Goal: Information Seeking & Learning: Learn about a topic

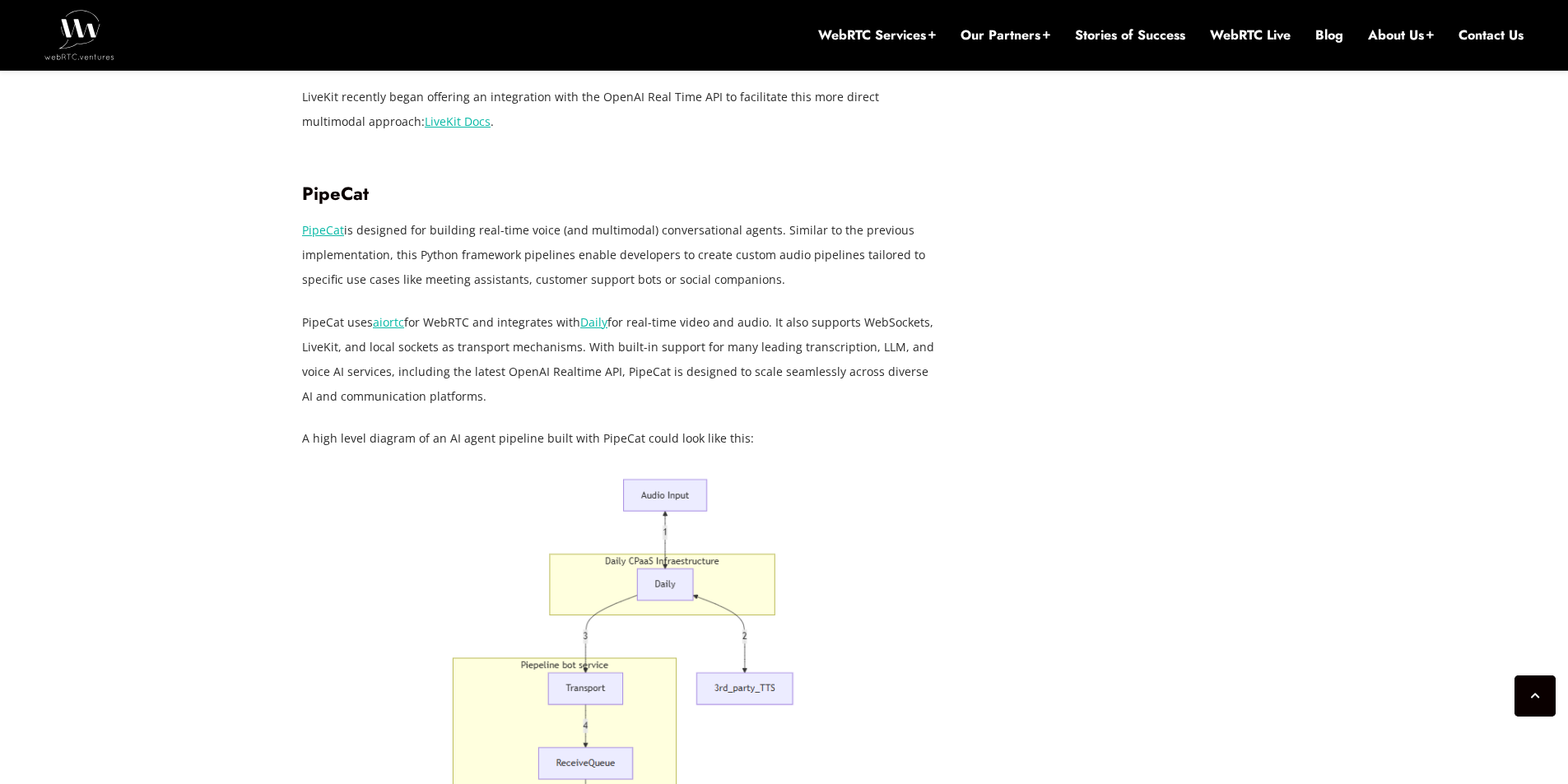
scroll to position [4482, 0]
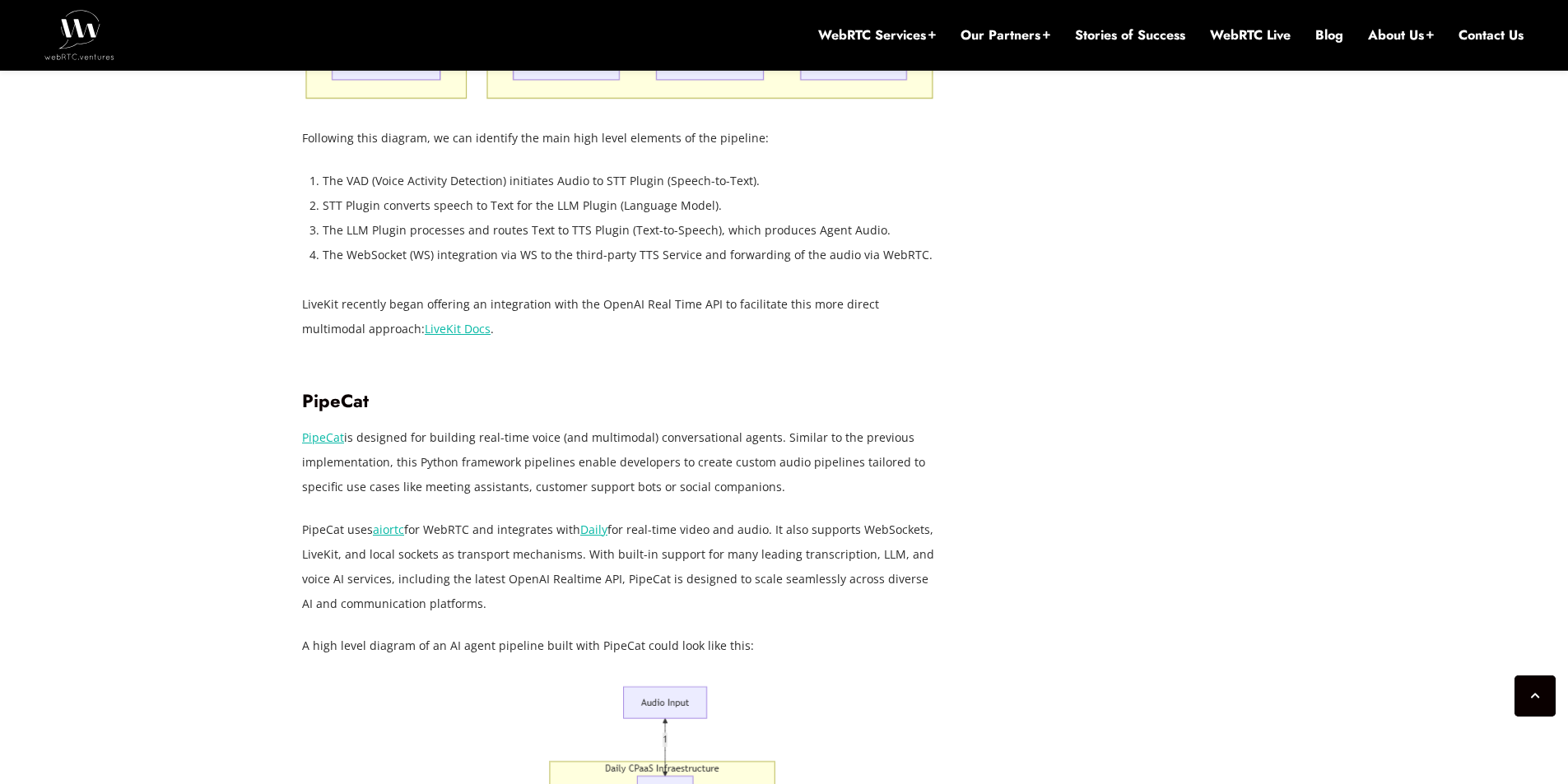
drag, startPoint x: 289, startPoint y: 337, endPoint x: 575, endPoint y: 413, distance: 295.9
click at [545, 425] on p "PipeCat is designed for building real-time voice (and multimodal) conversationa…" at bounding box center [619, 462] width 634 height 74
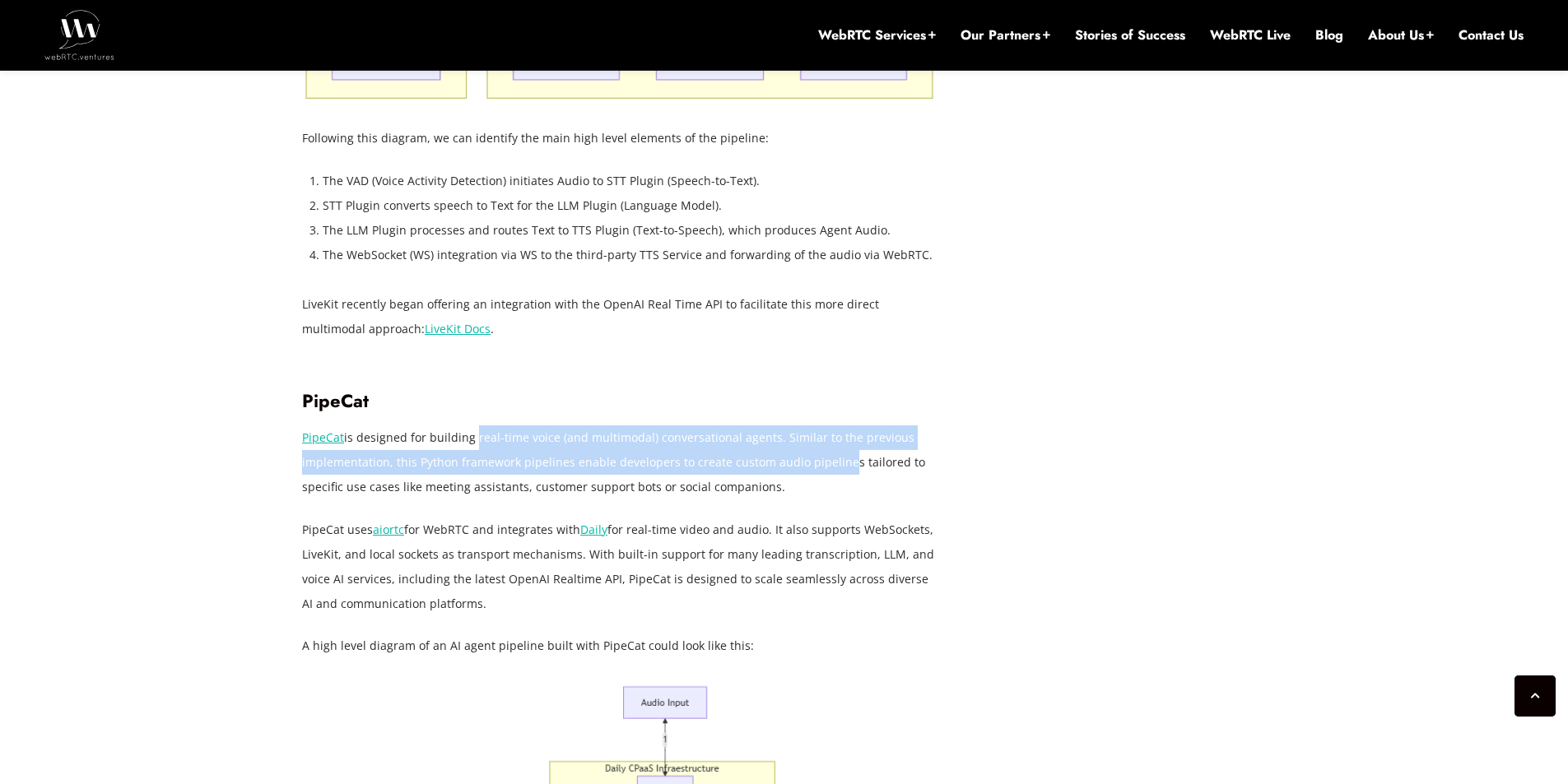
drag, startPoint x: 472, startPoint y: 333, endPoint x: 835, endPoint y: 374, distance: 365.3
click at [835, 425] on p "PipeCat is designed for building real-time voice (and multimodal) conversationa…" at bounding box center [619, 462] width 634 height 74
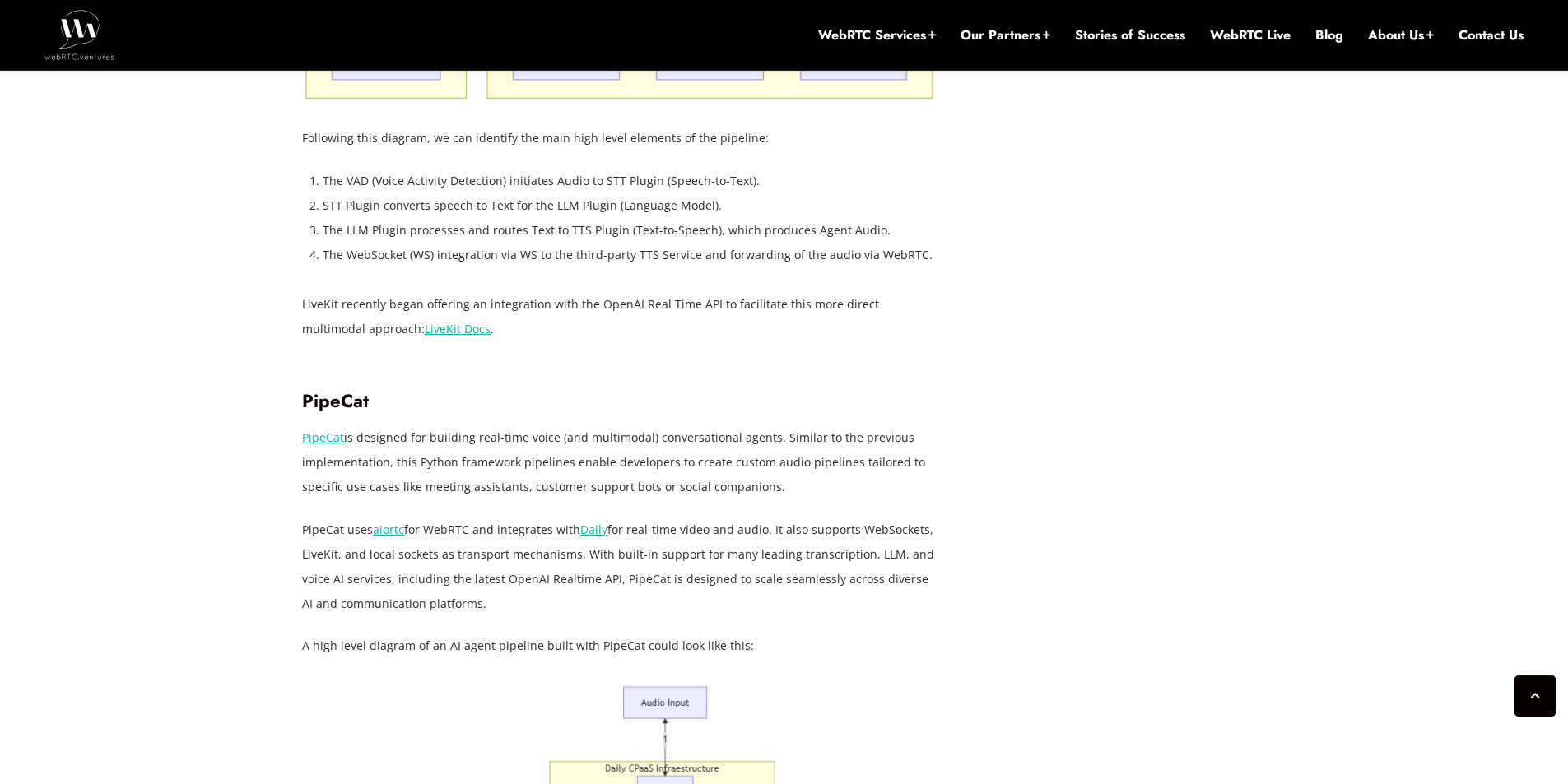
click at [716, 425] on p "PipeCat is designed for building real-time voice (and multimodal) conversationa…" at bounding box center [619, 462] width 634 height 74
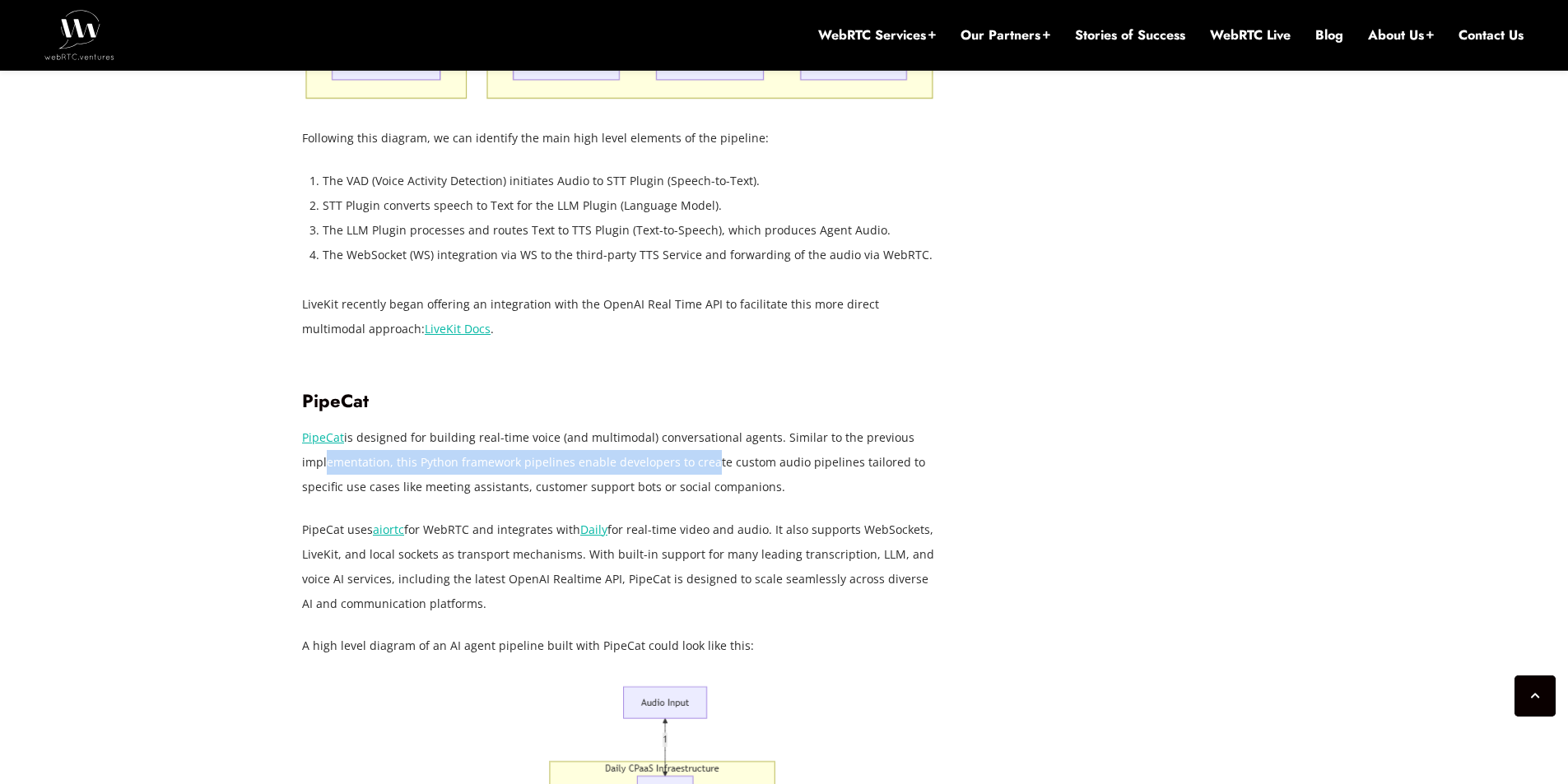
drag, startPoint x: 320, startPoint y: 362, endPoint x: 703, endPoint y: 365, distance: 383.0
click at [703, 425] on p "PipeCat is designed for building real-time voice (and multimodal) conversationa…" at bounding box center [619, 462] width 634 height 74
click at [585, 425] on p "PipeCat is designed for building real-time voice (and multimodal) conversationa…" at bounding box center [619, 462] width 634 height 74
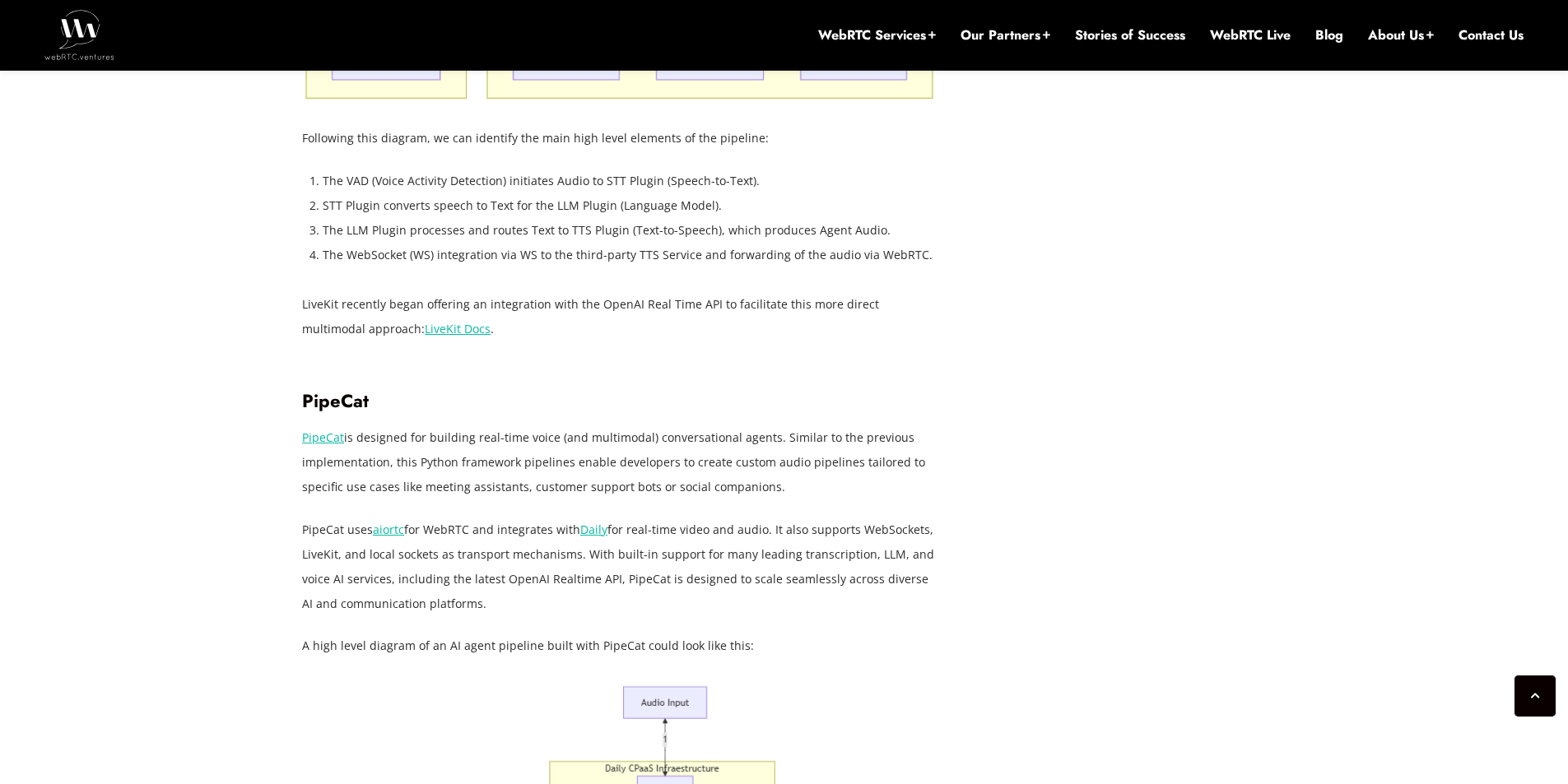
click at [549, 425] on p "PipeCat is designed for building real-time voice (and multimodal) conversationa…" at bounding box center [619, 462] width 634 height 74
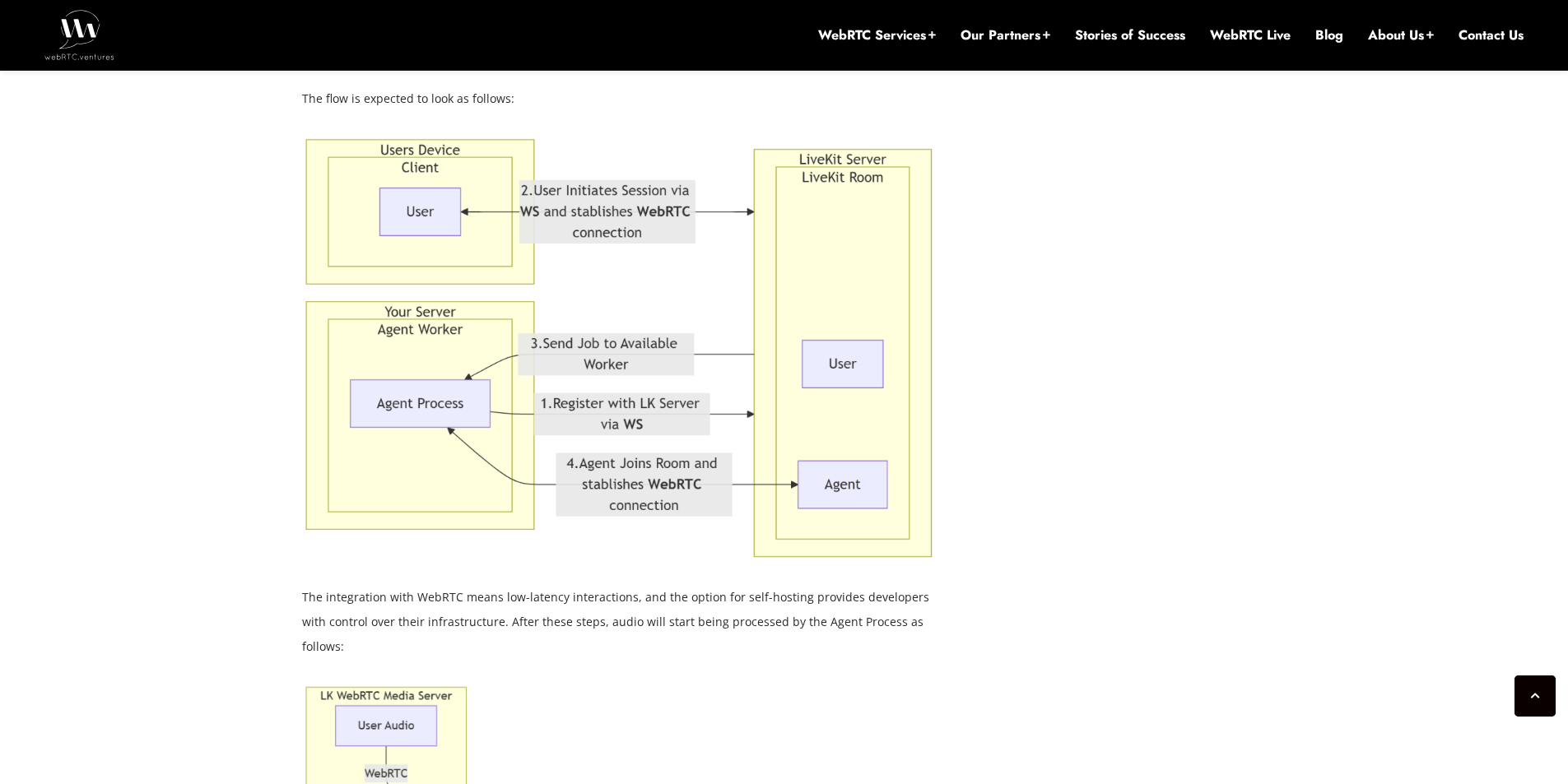
scroll to position [3002, 0]
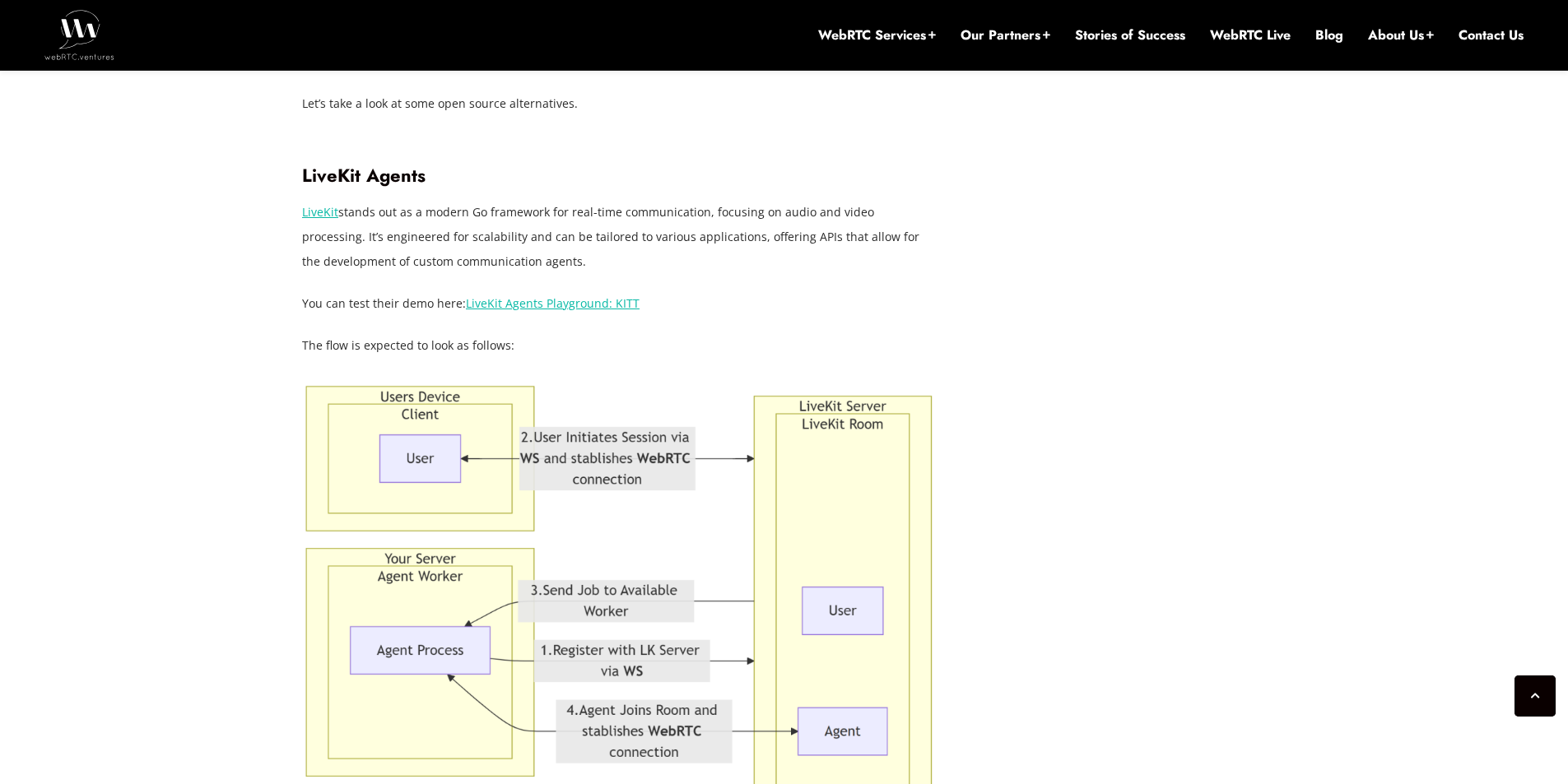
drag, startPoint x: 506, startPoint y: 229, endPoint x: 543, endPoint y: 236, distance: 37.7
click at [543, 296] on link "LiveKit Agents Playground: KITT" at bounding box center [553, 303] width 174 height 16
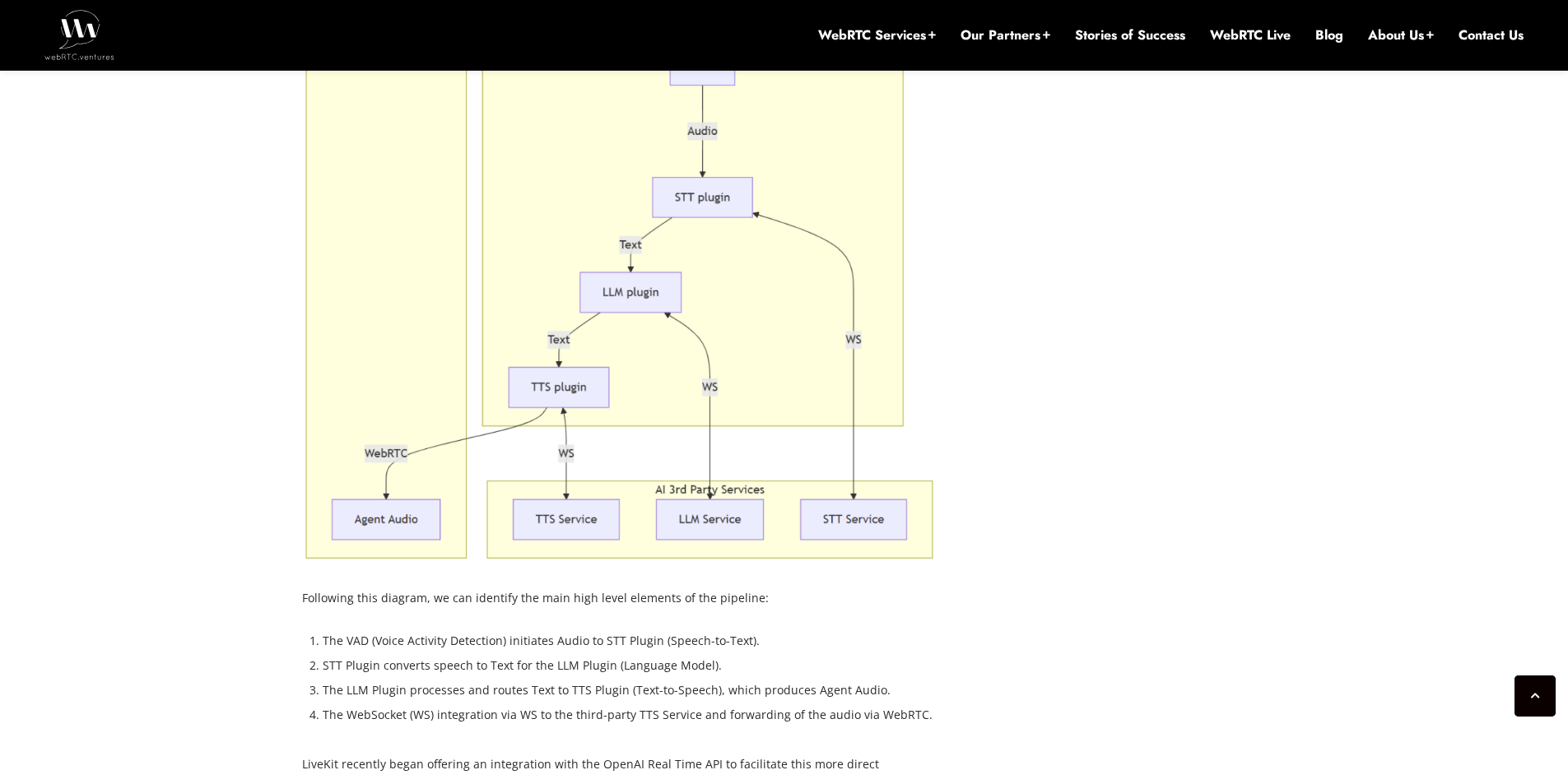
scroll to position [3824, 0]
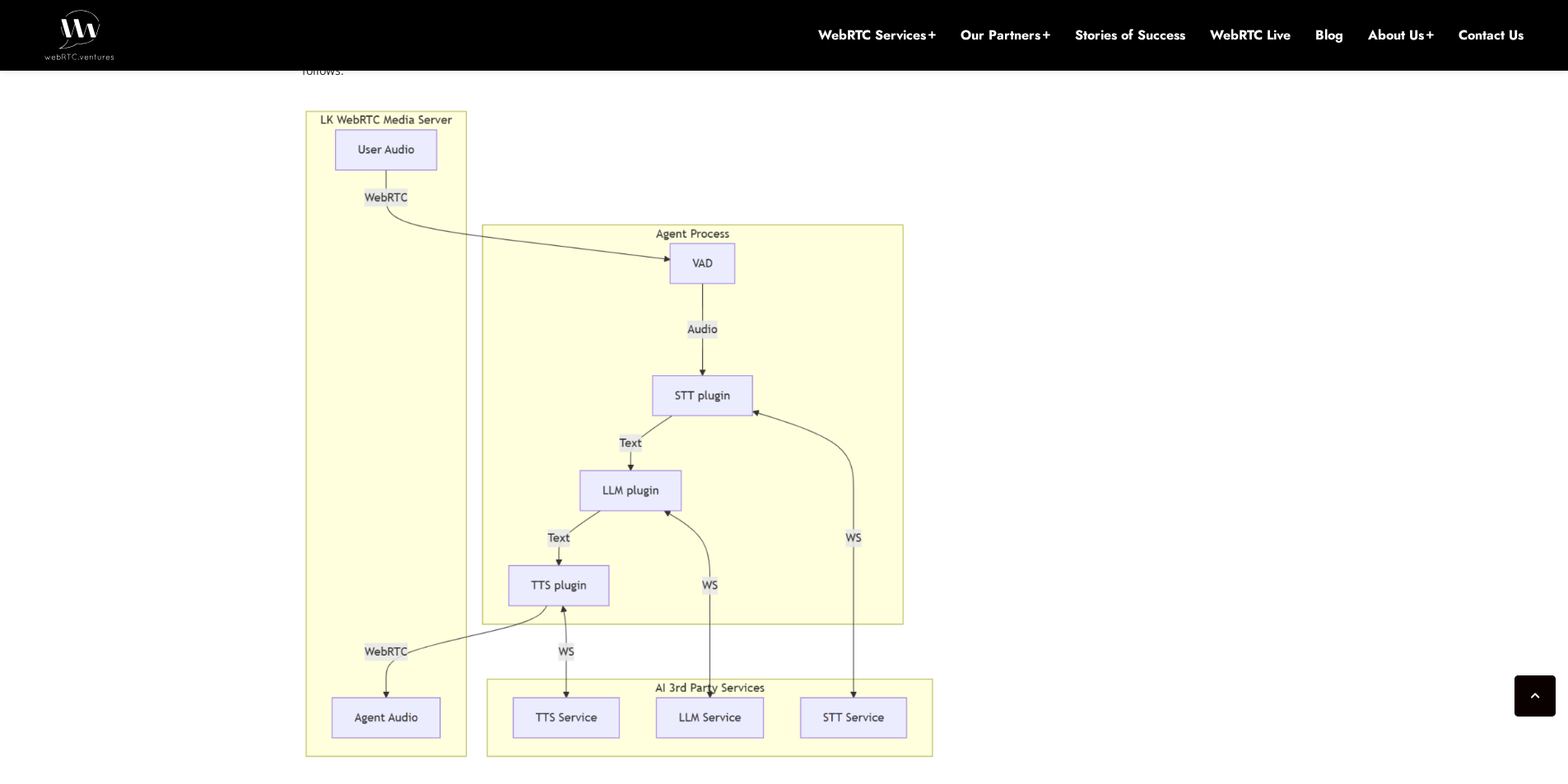
click at [267, 285] on div "[DATE] [PERSON_NAME] Comments Off on Real Time Voice AI: OpenAI vs. Open Source…" at bounding box center [784, 649] width 1568 height 7623
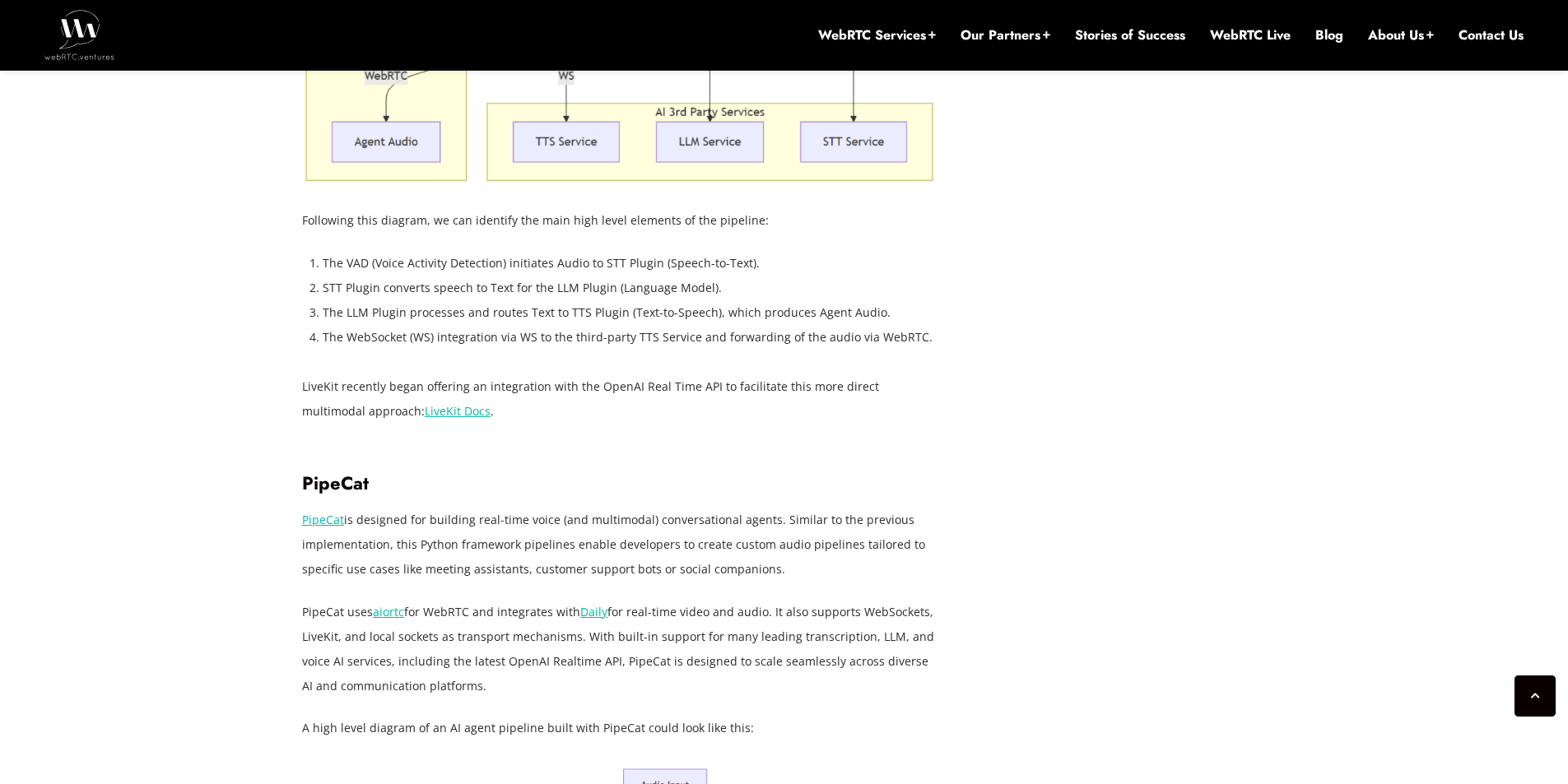
click at [237, 253] on div "[DATE] [PERSON_NAME] Comments Off on Real Time Voice AI: OpenAI vs. Open Source…" at bounding box center [784, 74] width 1568 height 7623
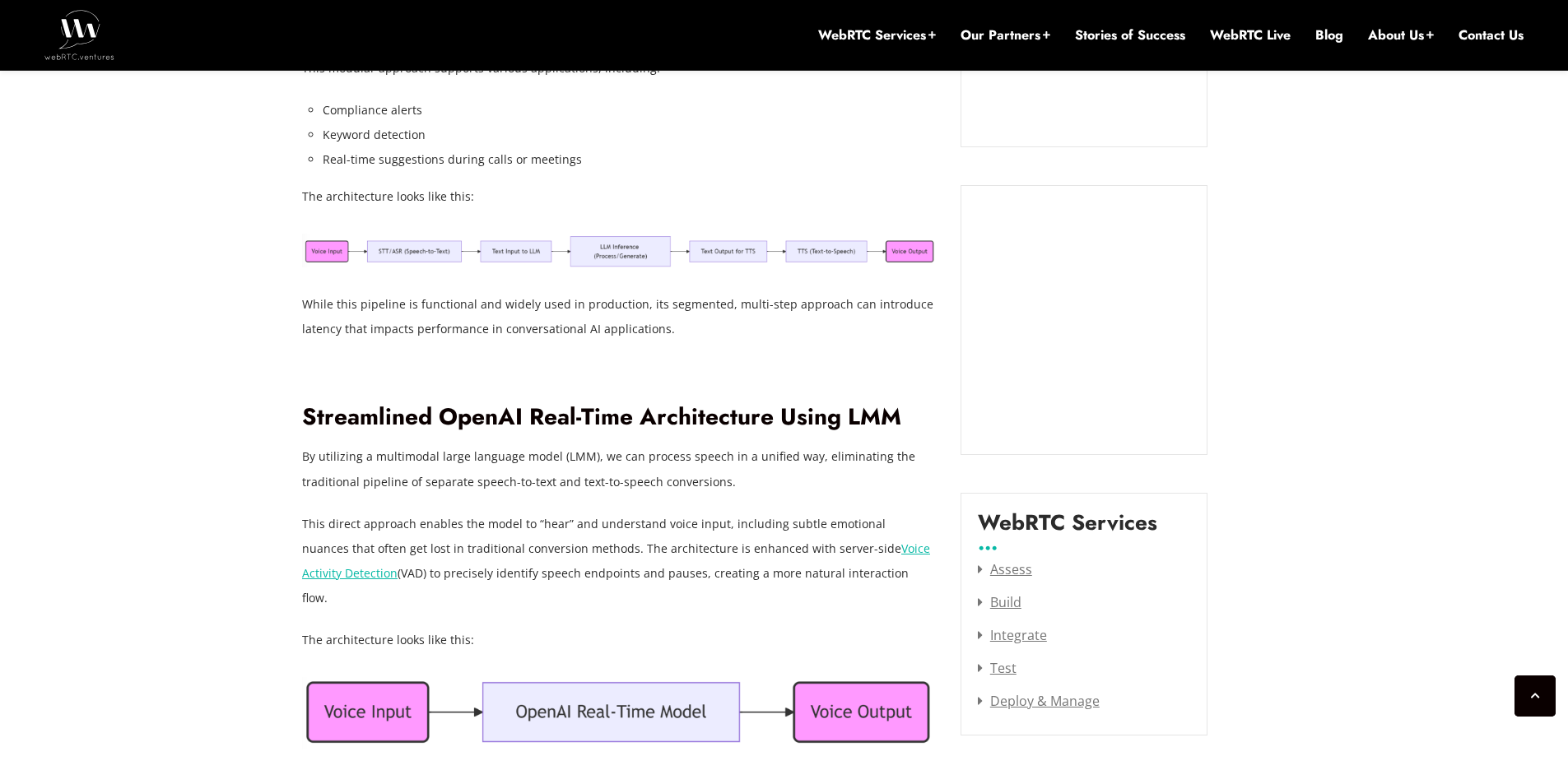
drag, startPoint x: 463, startPoint y: 377, endPoint x: 472, endPoint y: 354, distance: 24.7
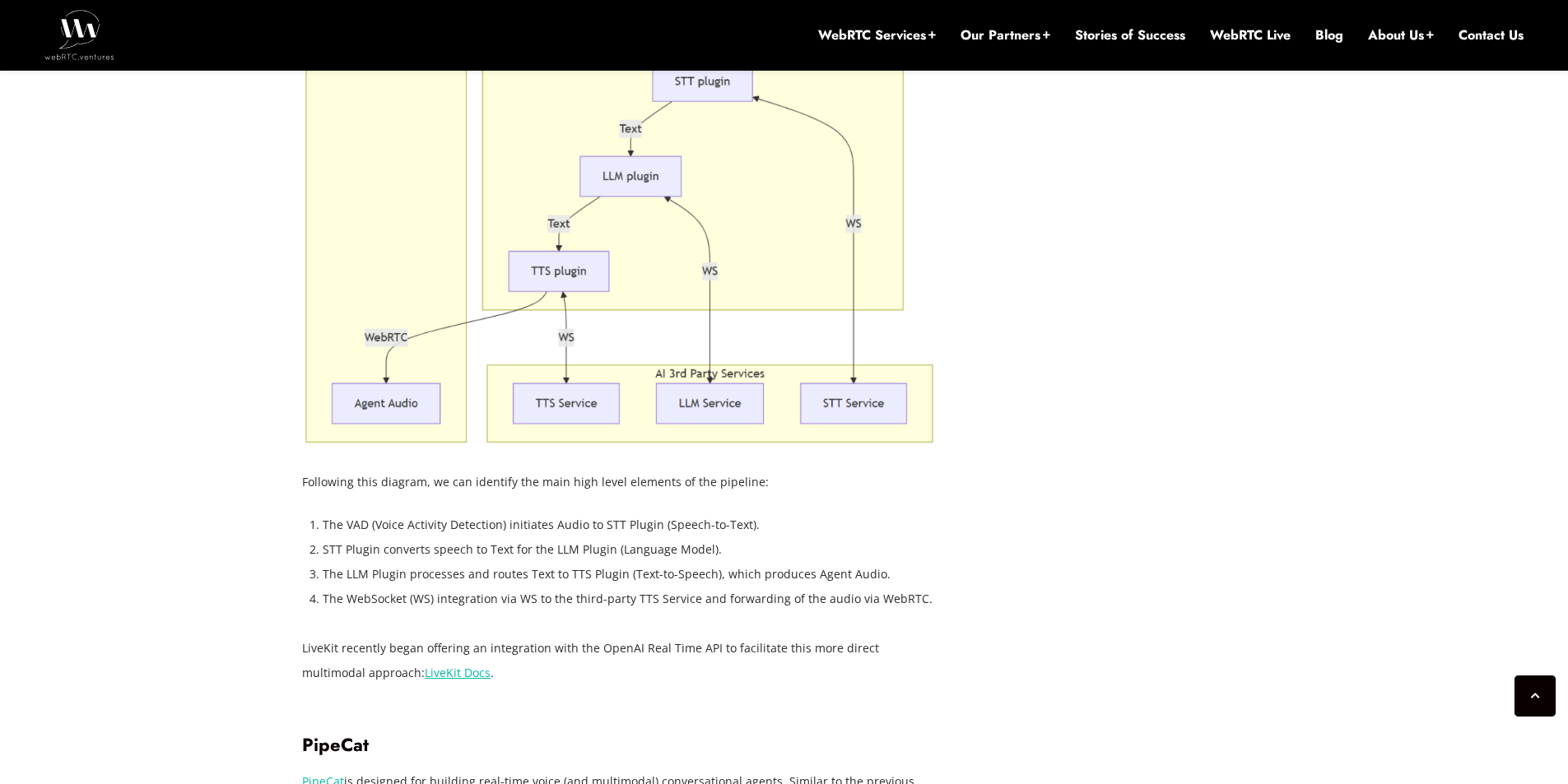
scroll to position [4141, 0]
drag, startPoint x: 339, startPoint y: 428, endPoint x: 676, endPoint y: 421, distance: 337.1
click at [676, 510] on li "The VAD (Voice Activity Detection) initiates Audio to STT Plugin (Speech-to-Tex…" at bounding box center [629, 522] width 614 height 25
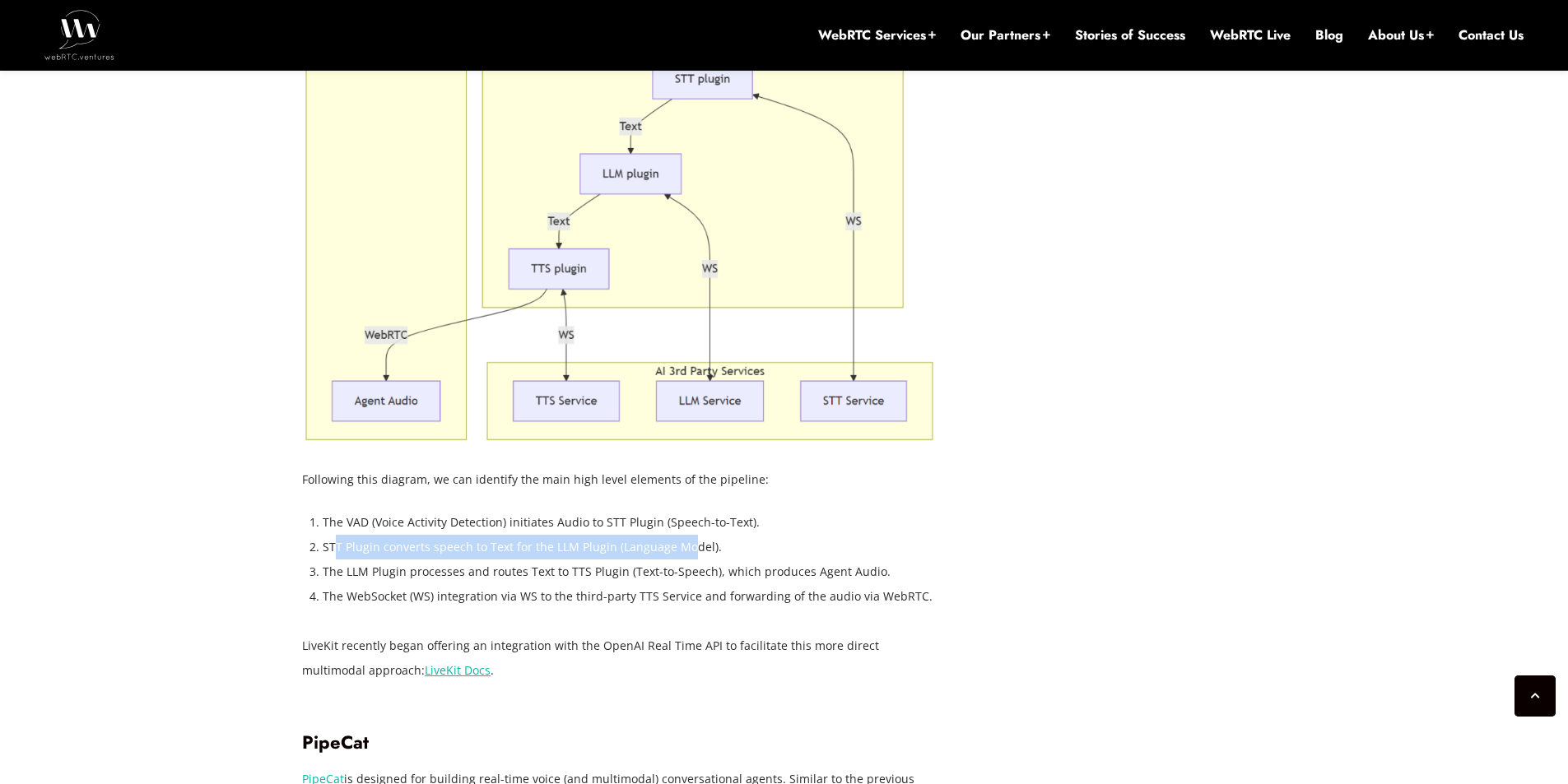
drag, startPoint x: 336, startPoint y: 447, endPoint x: 690, endPoint y: 448, distance: 354.0
click at [690, 535] on li "STT Plugin converts speech to Text for the LLM Plugin (Language Model)." at bounding box center [629, 547] width 614 height 25
click at [569, 535] on li "STT Plugin converts speech to Text for the LLM Plugin (Language Model)." at bounding box center [629, 547] width 614 height 25
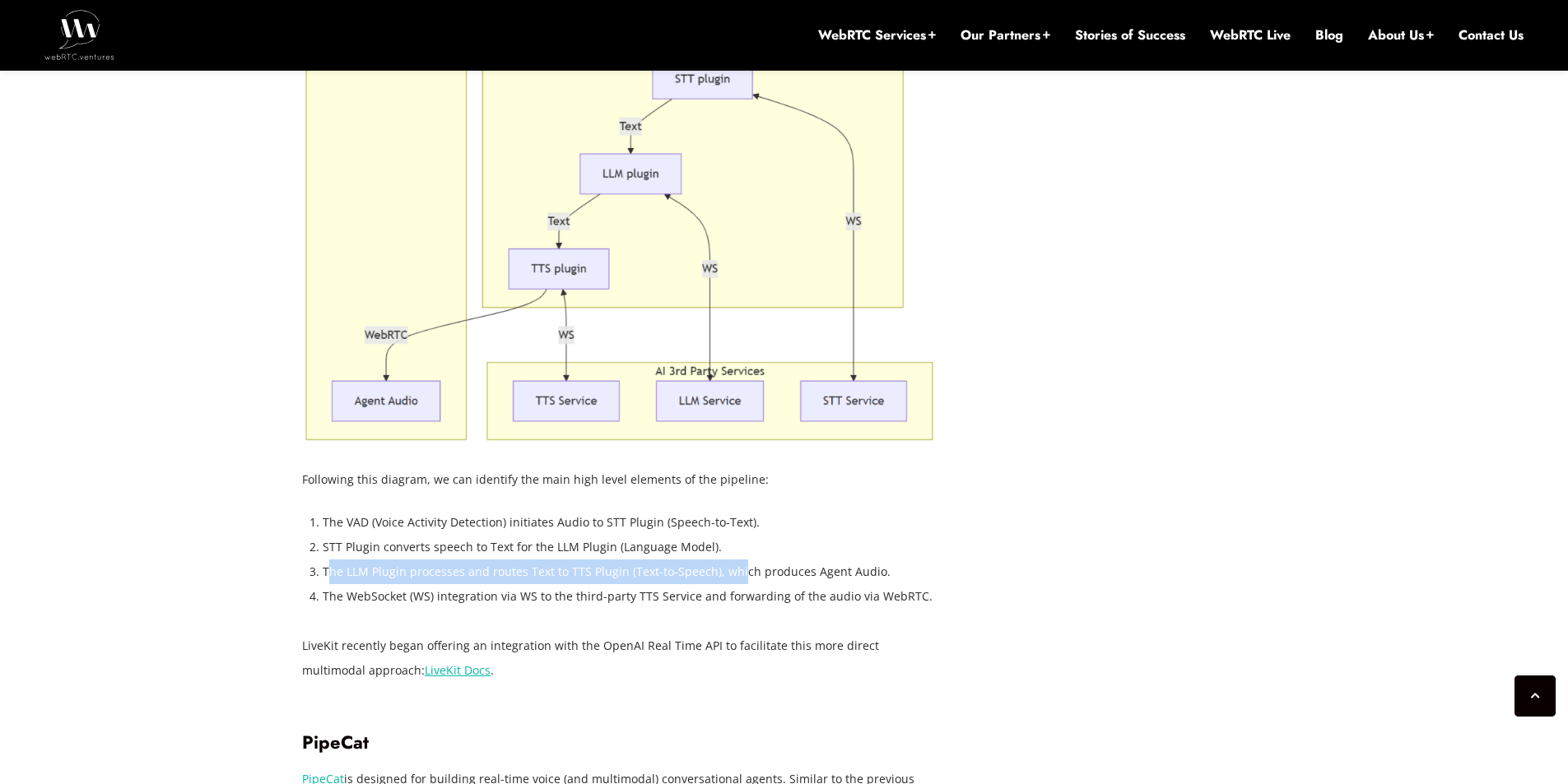
drag, startPoint x: 329, startPoint y: 471, endPoint x: 600, endPoint y: 464, distance: 271.1
click at [726, 560] on li "The LLM Plugin processes and routes Text to TTS Plugin (Text-to-Speech), which …" at bounding box center [629, 572] width 614 height 25
click at [384, 584] on li "The WebSocket (WS) integration via WS to the third-party TTS Service and forwar…" at bounding box center [629, 596] width 614 height 25
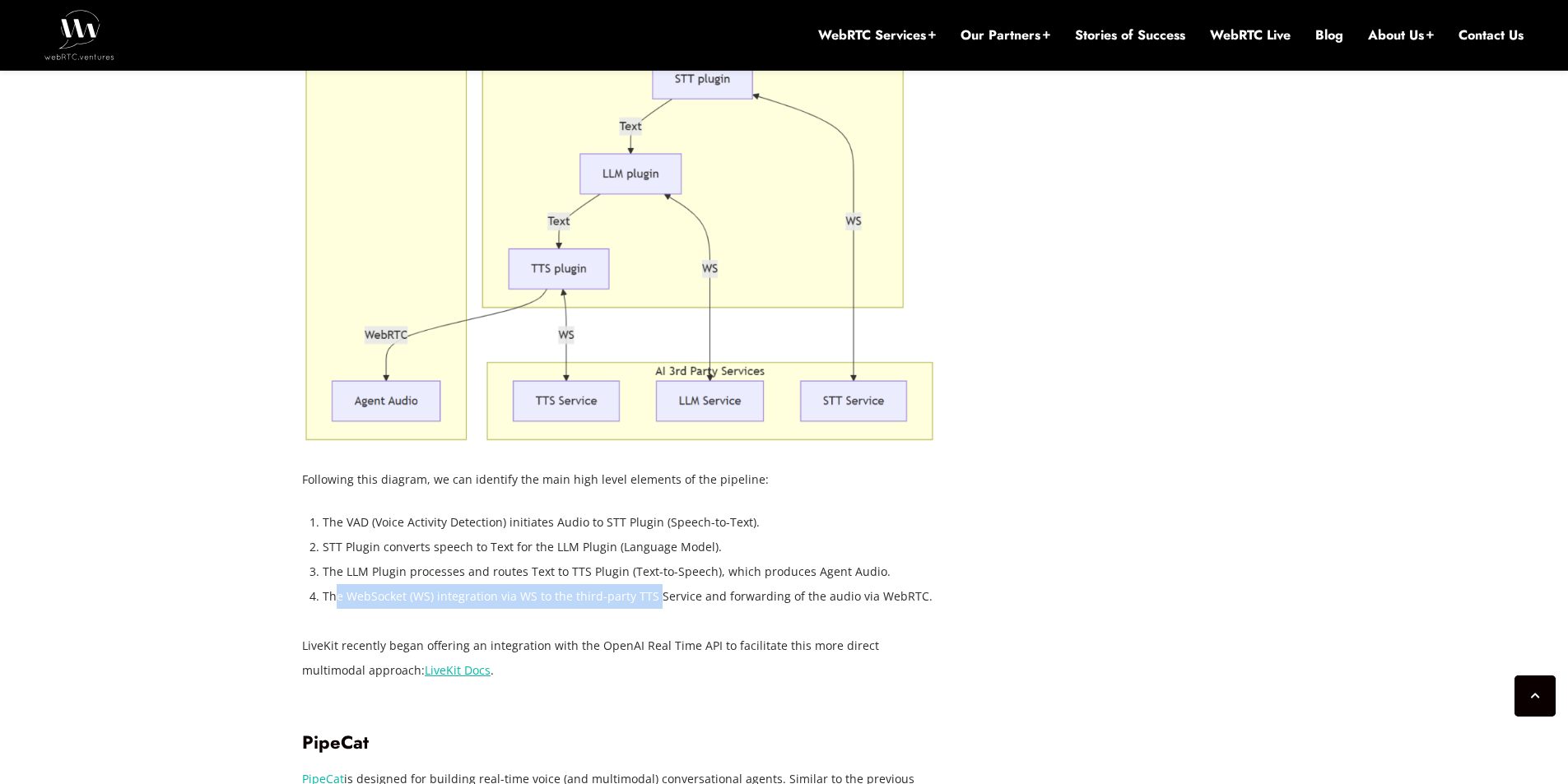
drag, startPoint x: 334, startPoint y: 487, endPoint x: 651, endPoint y: 487, distance: 317.0
click at [651, 584] on li "The WebSocket (WS) integration via WS to the third-party TTS Service and forwar…" at bounding box center [629, 596] width 614 height 25
click at [476, 510] on li "The VAD (Voice Activity Detection) initiates Audio to STT Plugin (Speech-to-Tex…" at bounding box center [629, 522] width 614 height 25
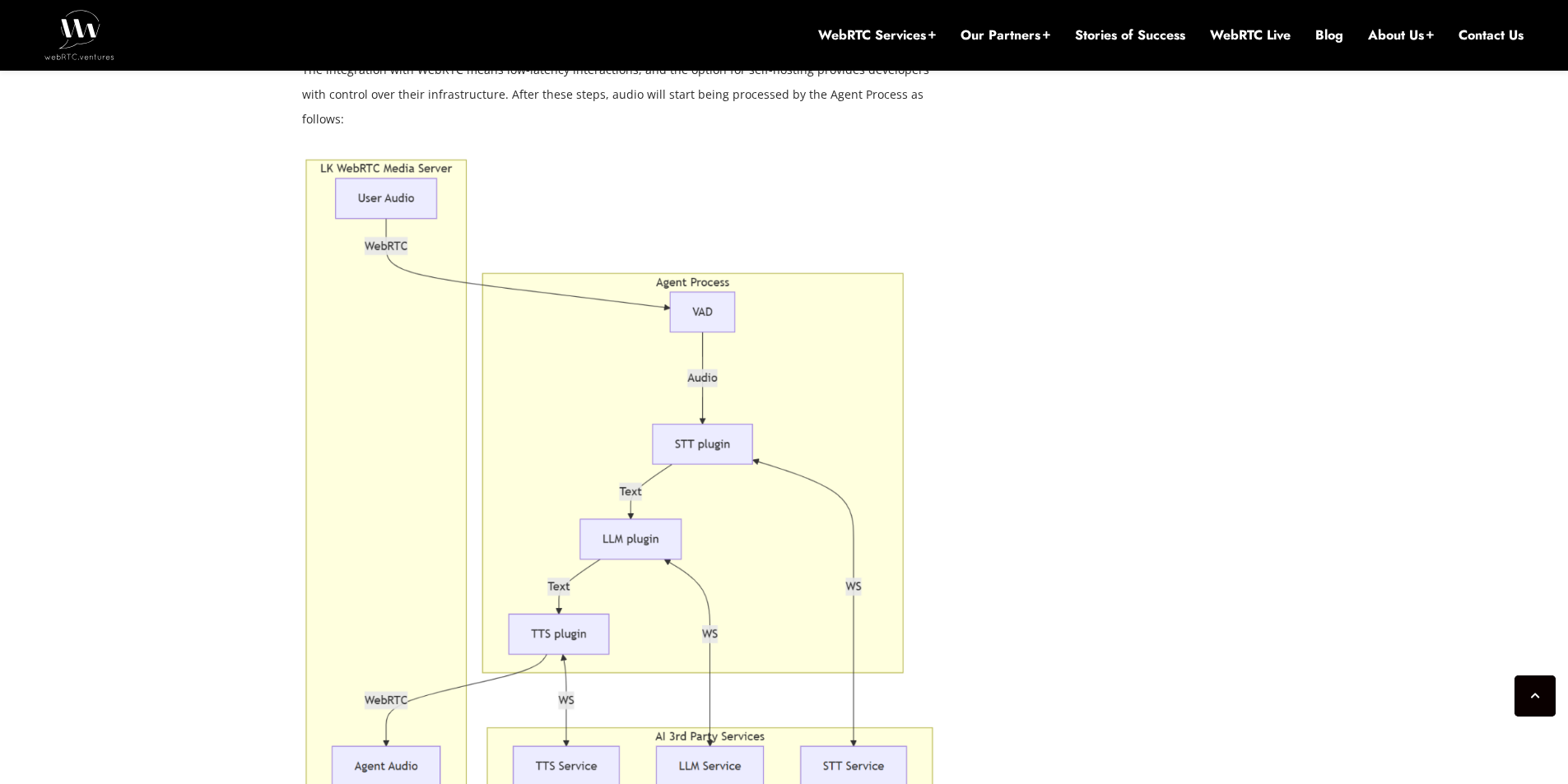
scroll to position [3753, 0]
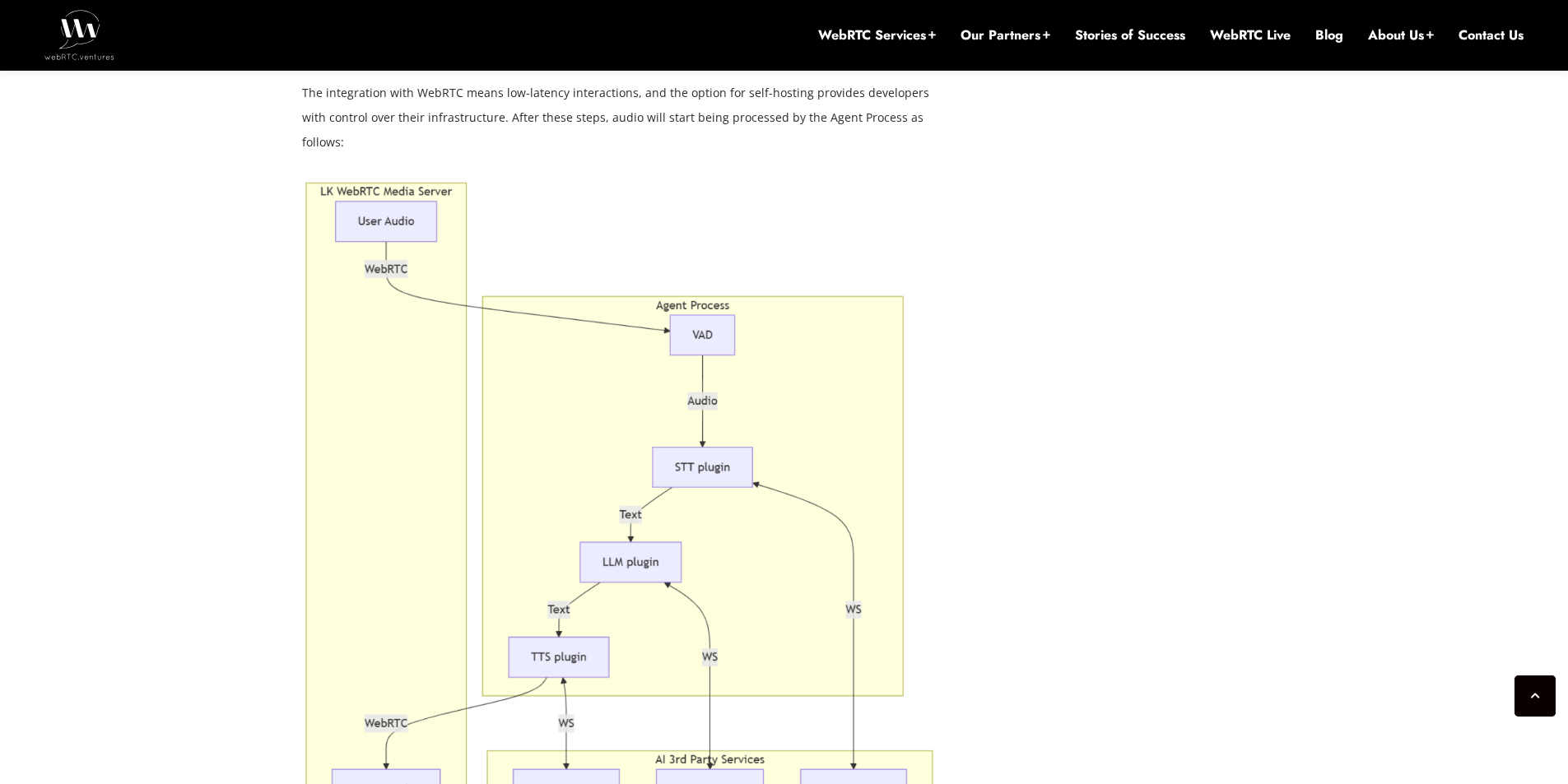
click at [244, 416] on div "[DATE] [PERSON_NAME] Comments Off on Real Time Voice AI: OpenAI vs. Open Source…" at bounding box center [784, 721] width 1568 height 7623
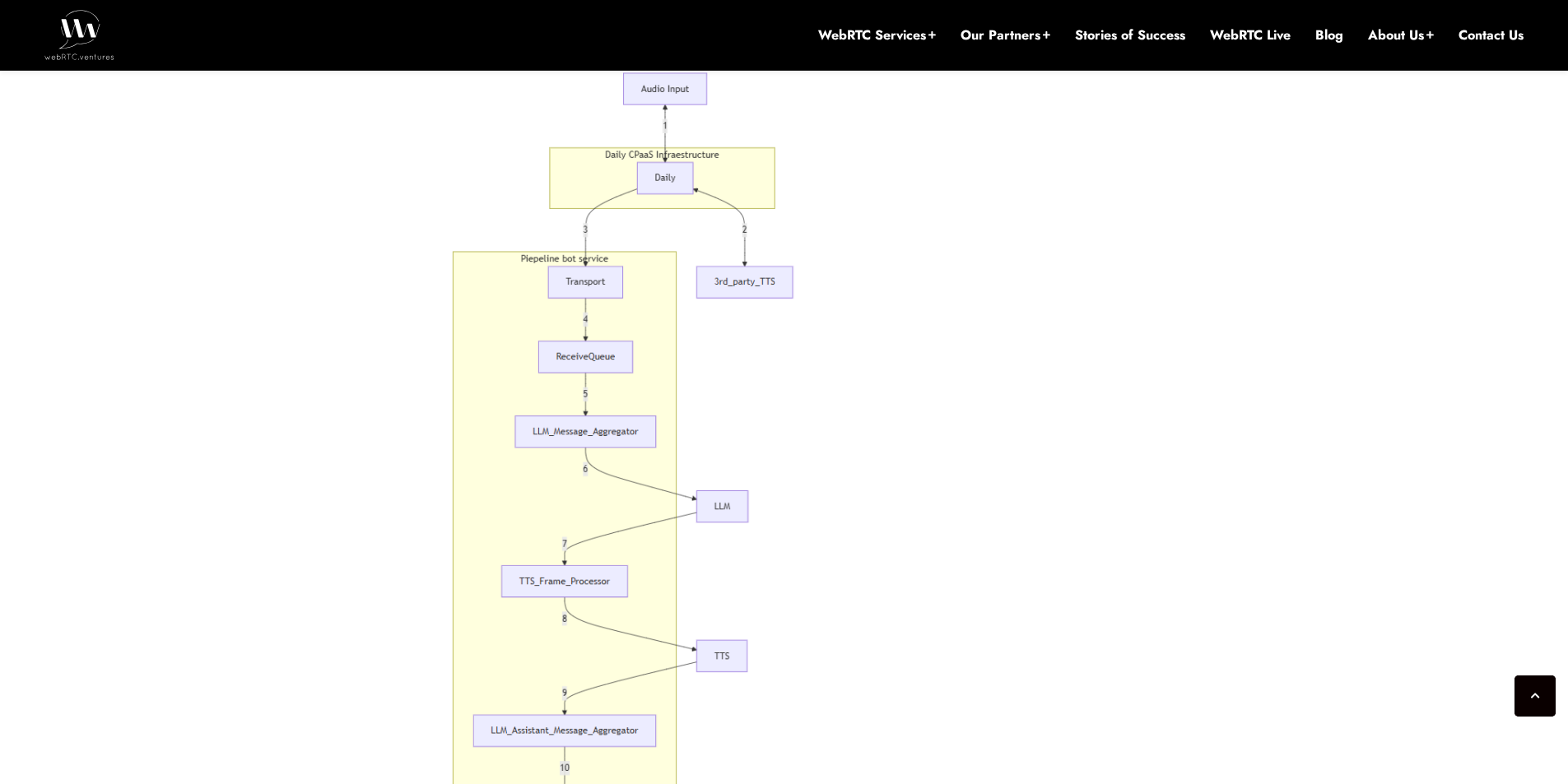
scroll to position [4975, 0]
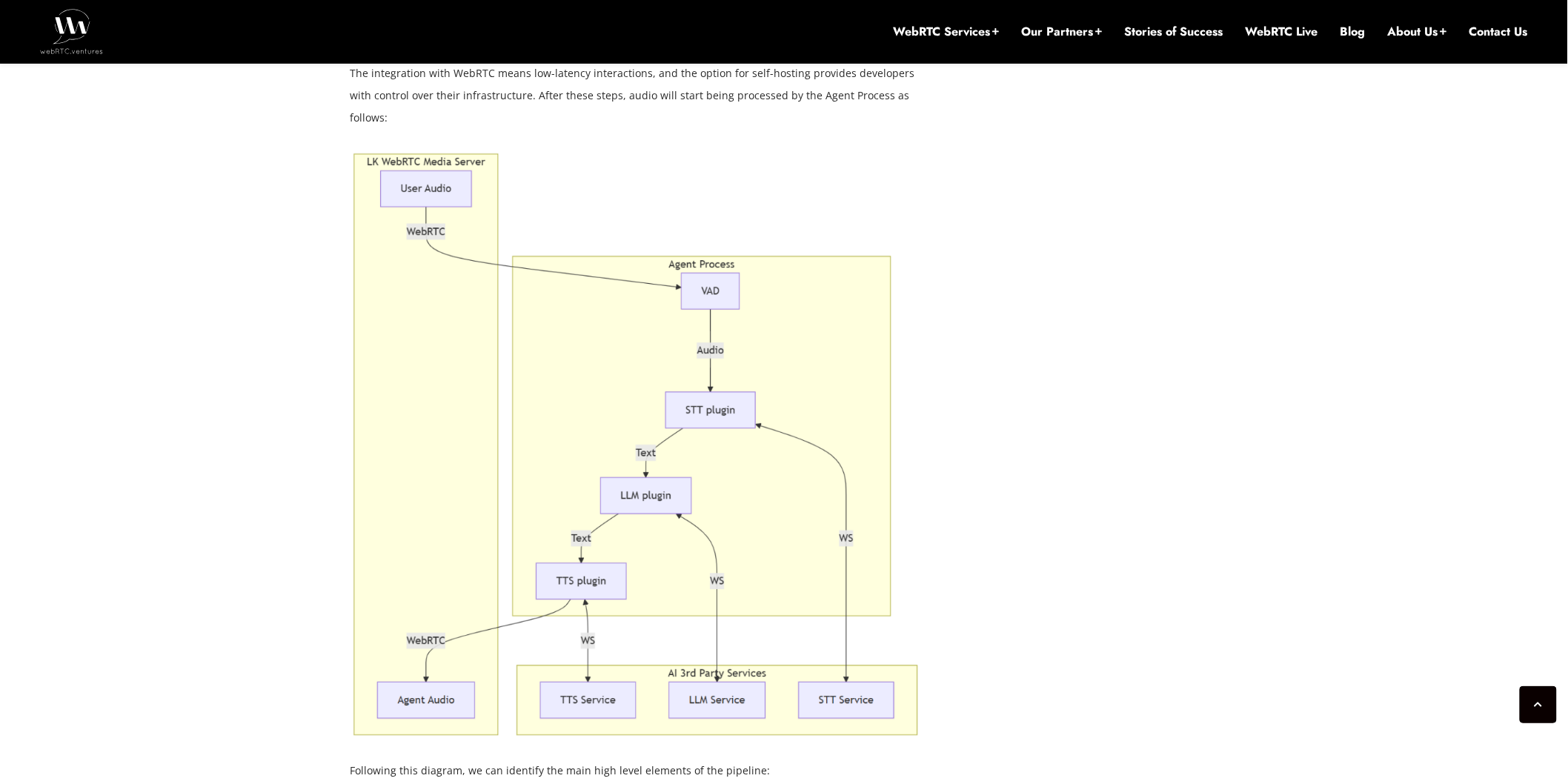
scroll to position [3364, 0]
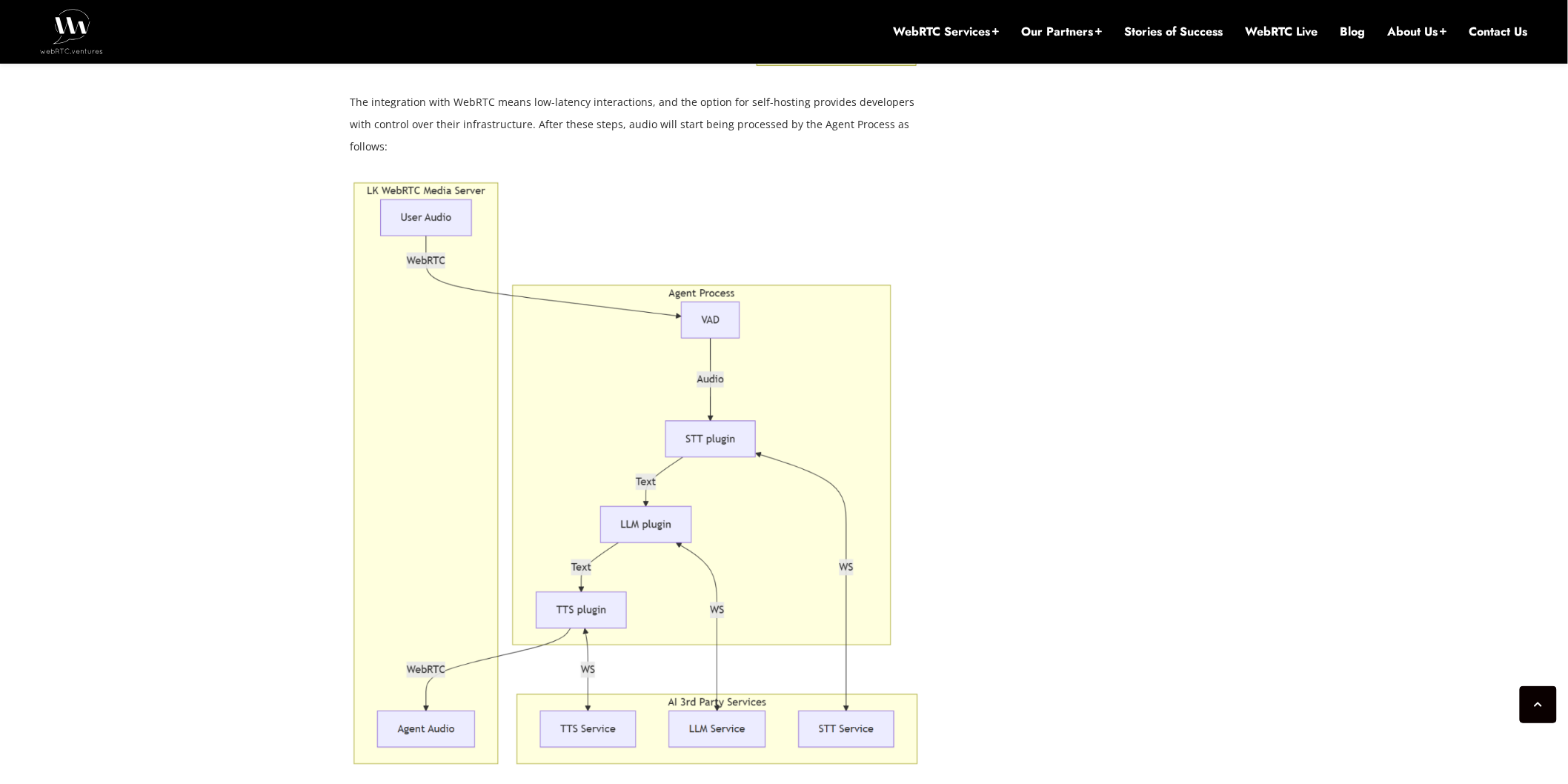
click at [258, 238] on div "[DATE] [PERSON_NAME] Comments Off on Real Time Voice AI: OpenAI vs. Open Source…" at bounding box center [784, 668] width 1568 height 6870
click at [255, 218] on div "[DATE] [PERSON_NAME] Comments Off on Real Time Voice AI: OpenAI vs. Open Source…" at bounding box center [784, 668] width 1568 height 6870
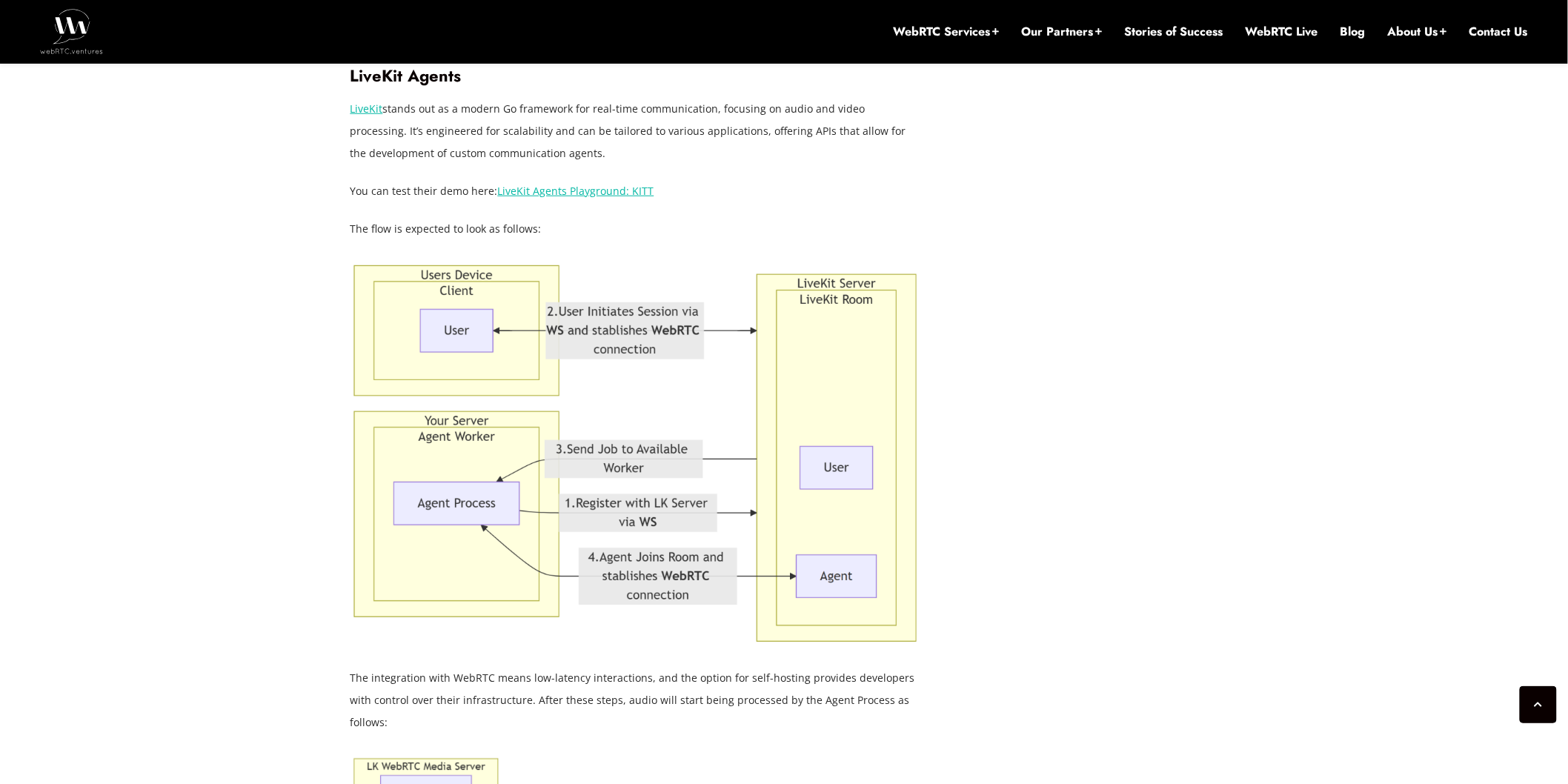
scroll to position [2706, 0]
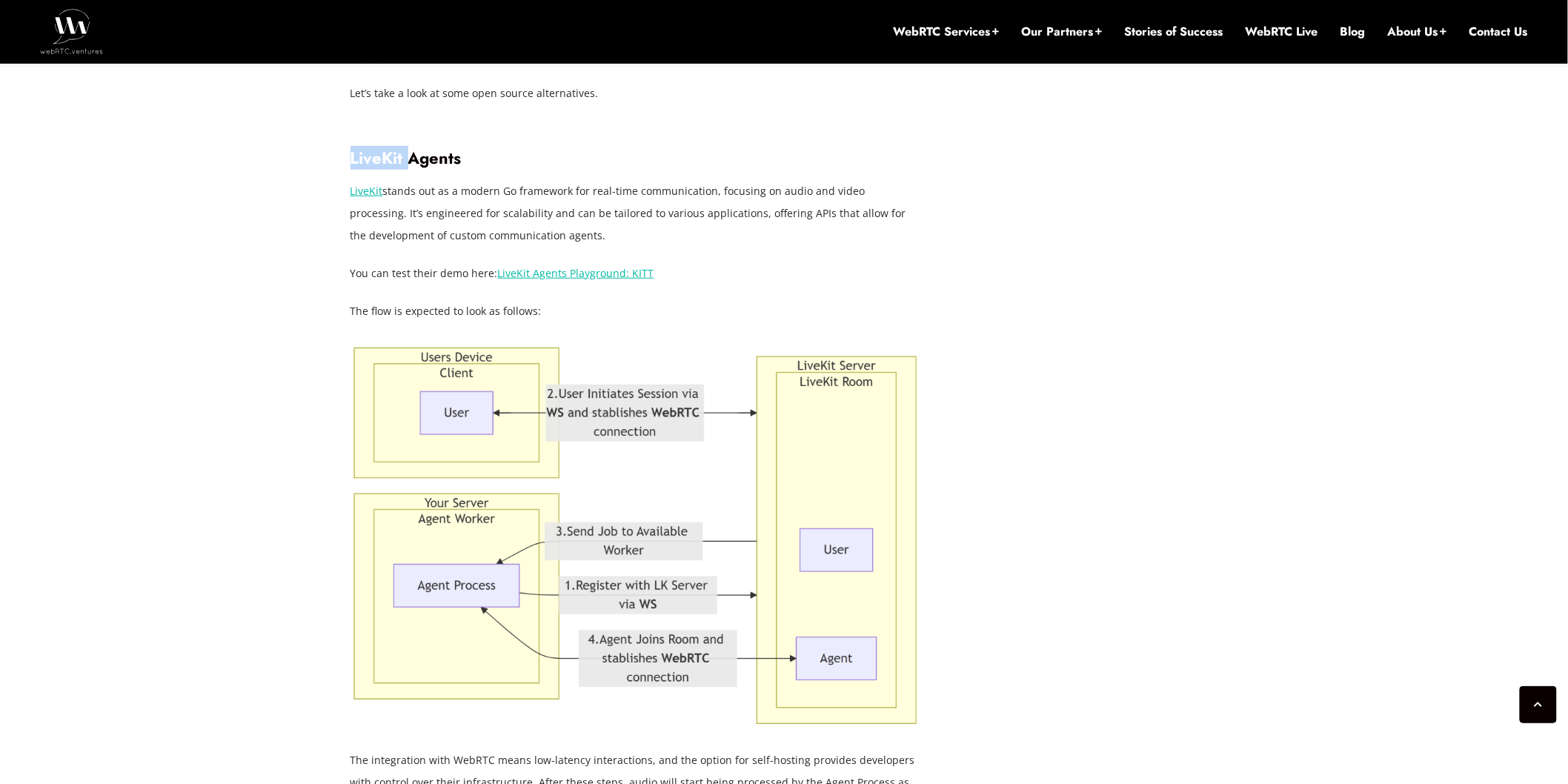
drag, startPoint x: 351, startPoint y: 87, endPoint x: 412, endPoint y: 97, distance: 61.8
click at [412, 148] on h3 "LiveKit Agents" at bounding box center [636, 158] width 571 height 20
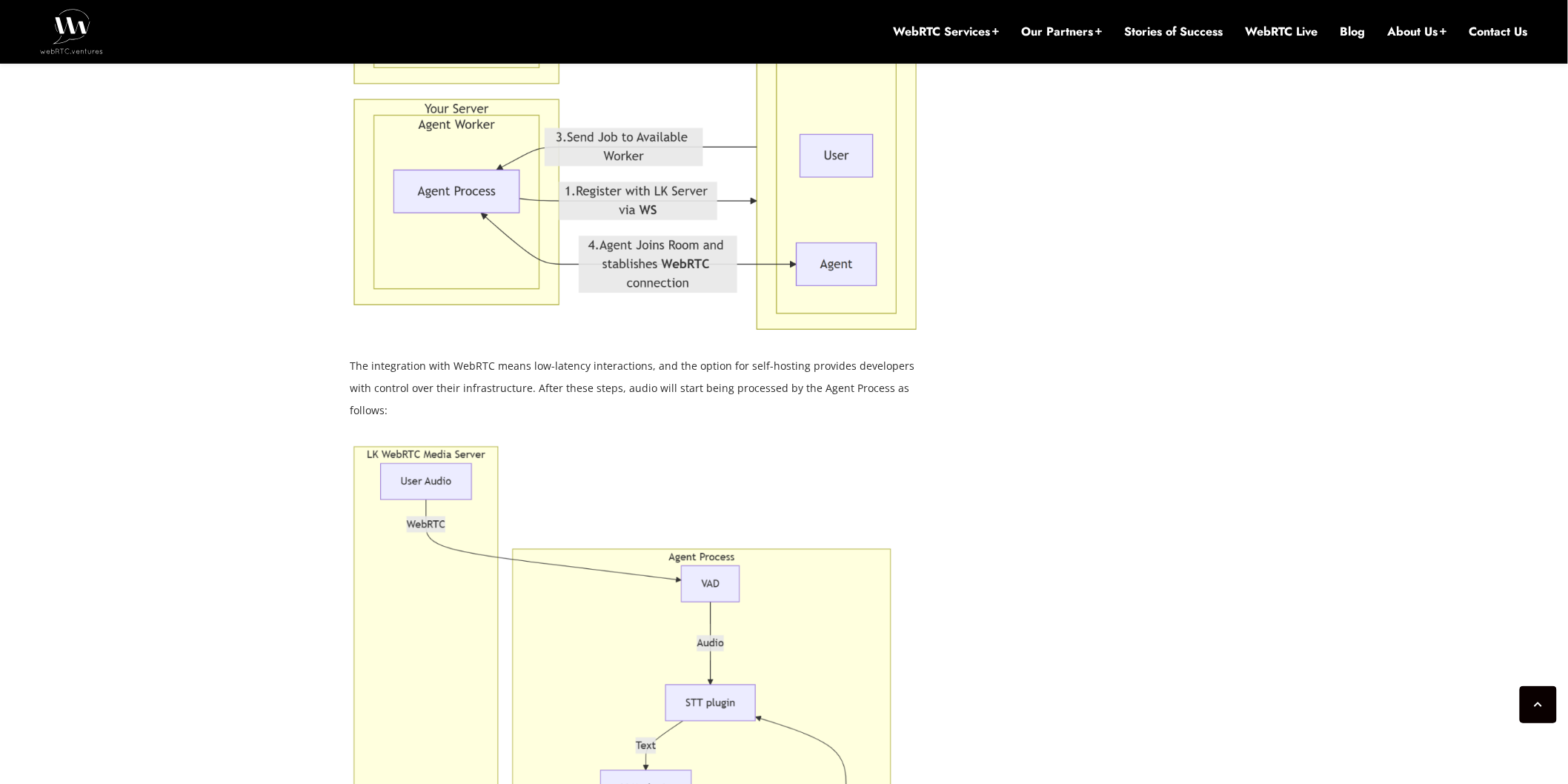
scroll to position [3117, 0]
